Goal: Find specific page/section: Find specific page/section

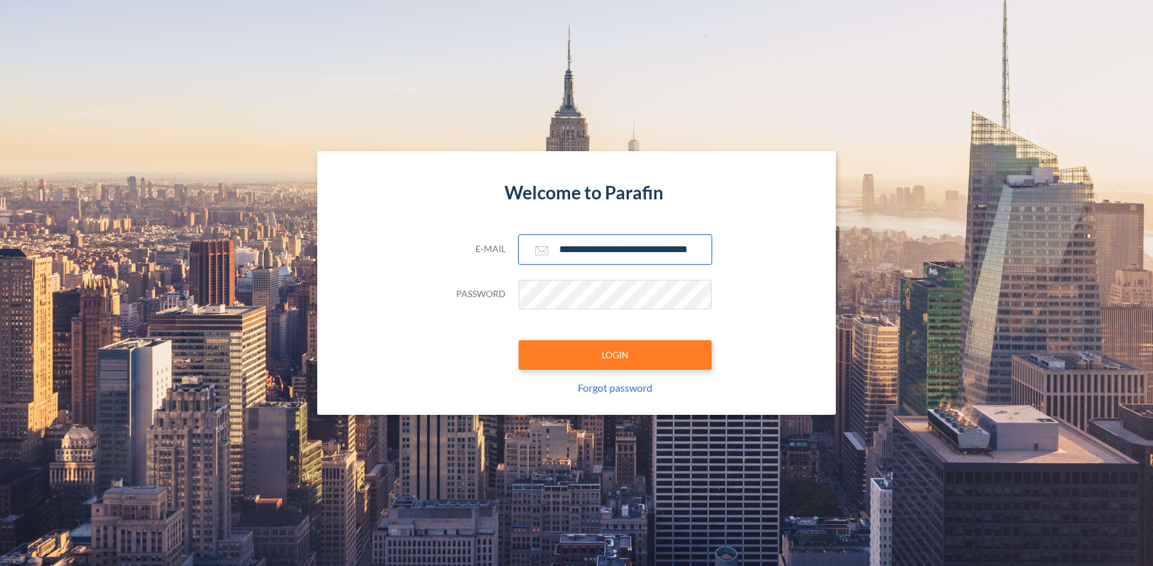
type input "**********"
click at [615, 355] on button "LOGIN" at bounding box center [615, 355] width 193 height 30
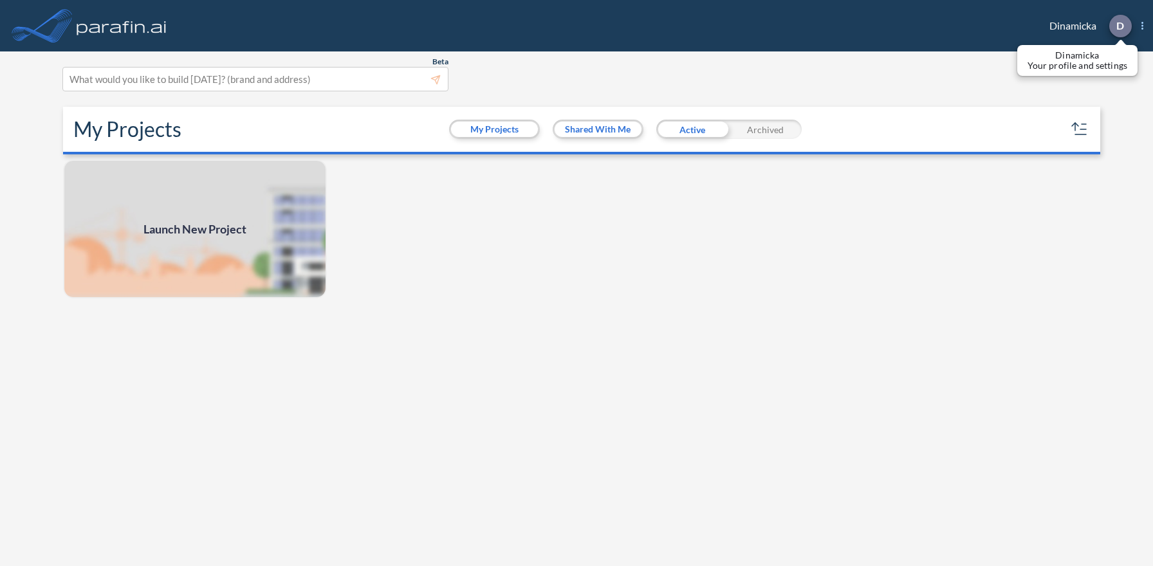
click at [1120, 26] on p "D" at bounding box center [1121, 26] width 8 height 12
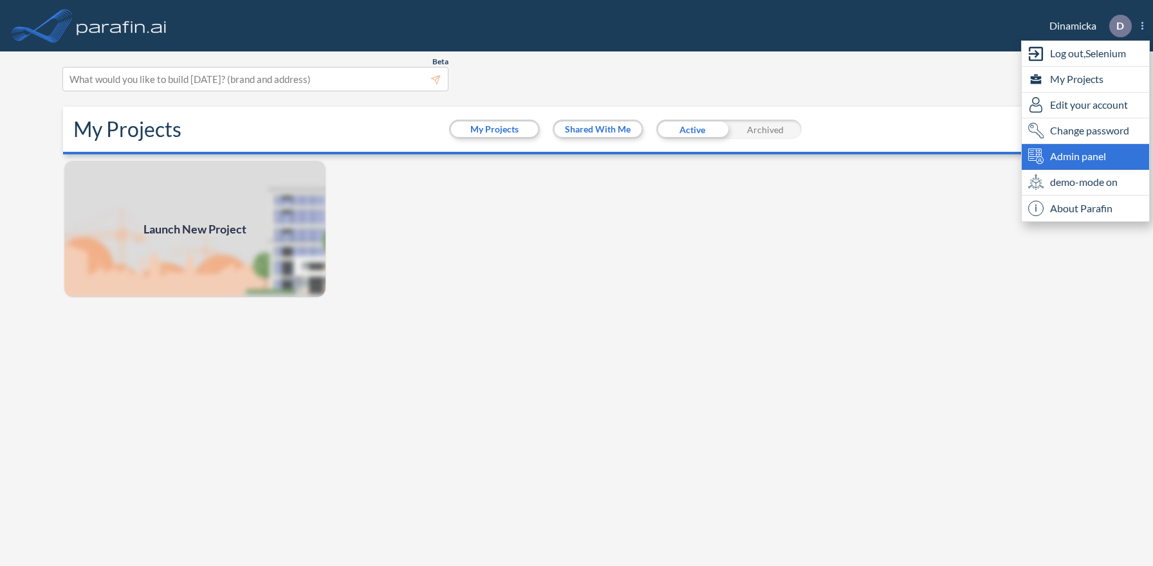
click at [1086, 156] on span "Admin panel" at bounding box center [1078, 156] width 56 height 15
